Goal: Task Accomplishment & Management: Manage account settings

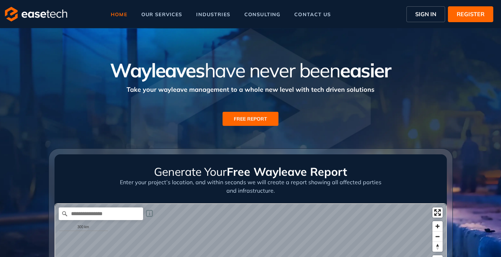
click at [422, 19] on button "SIGN IN" at bounding box center [425, 14] width 39 height 16
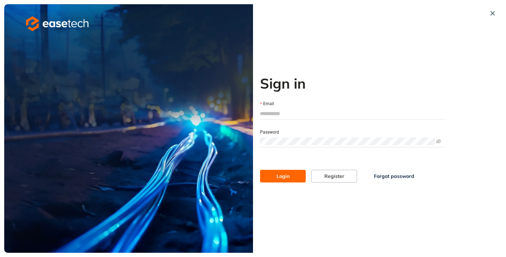
click at [282, 113] on input "Email" at bounding box center [352, 113] width 185 height 11
type input "**********"
click at [286, 172] on span "Login" at bounding box center [283, 176] width 13 height 8
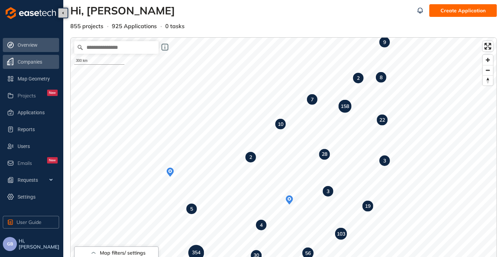
click at [34, 61] on span "Companies" at bounding box center [38, 62] width 40 height 14
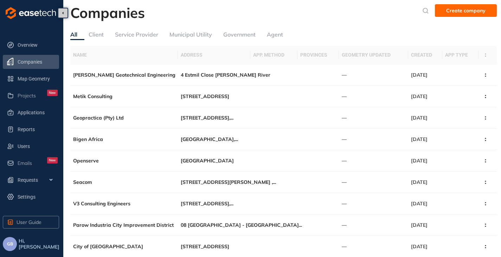
click at [122, 38] on div "Service Provider" at bounding box center [136, 34] width 43 height 9
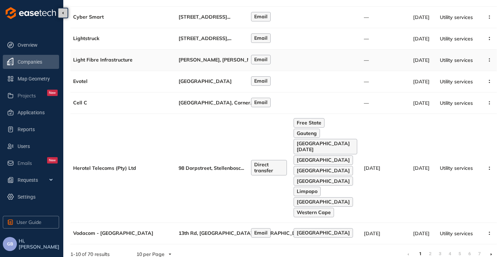
scroll to position [134, 0]
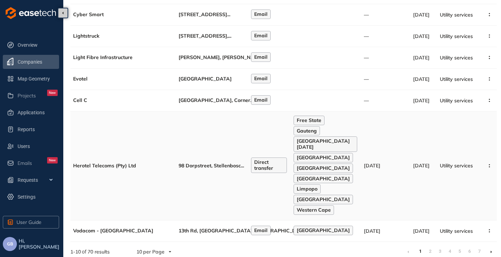
click at [133, 165] on td "Herotel Telecoms (Pty) Ltd" at bounding box center [122, 165] width 105 height 109
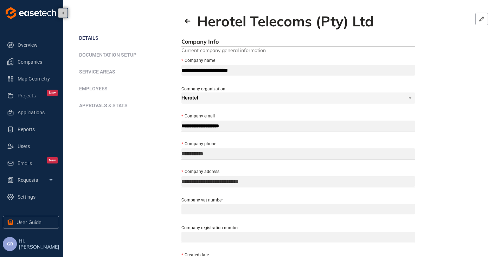
click at [98, 108] on span "Approvals & Stats" at bounding box center [103, 106] width 48 height 6
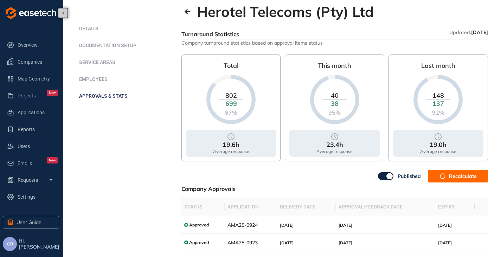
scroll to position [9, 0]
click at [452, 173] on span "Recalculate" at bounding box center [463, 177] width 28 height 8
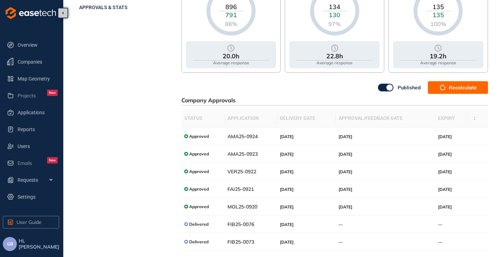
scroll to position [164, 0]
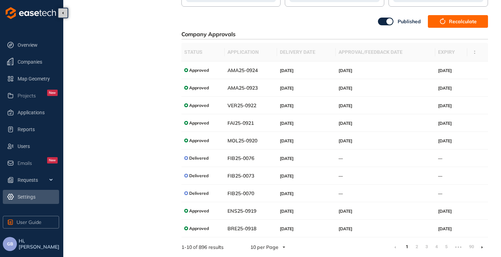
click at [28, 197] on span "Settings" at bounding box center [38, 197] width 40 height 14
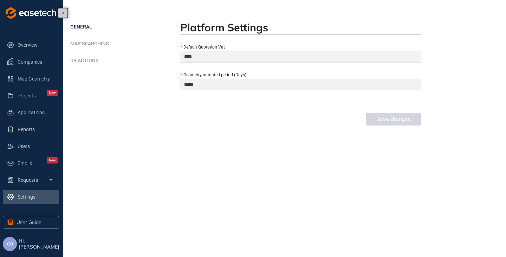
click at [91, 62] on span "DB actions" at bounding box center [84, 61] width 28 height 6
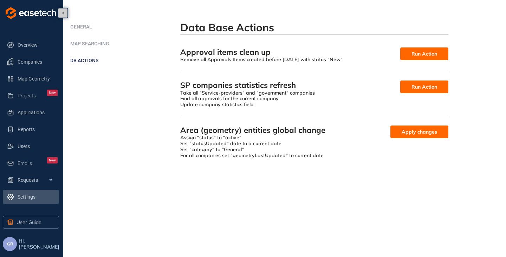
click at [12, 243] on span "GB" at bounding box center [10, 243] width 6 height 5
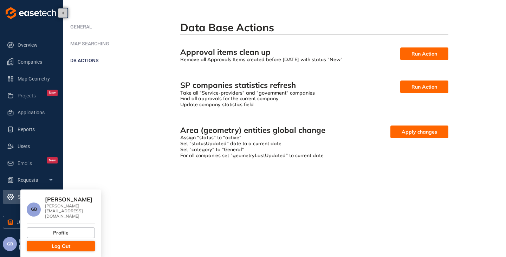
click at [69, 242] on span "Log Out" at bounding box center [61, 246] width 19 height 8
